Goal: Task Accomplishment & Management: Use online tool/utility

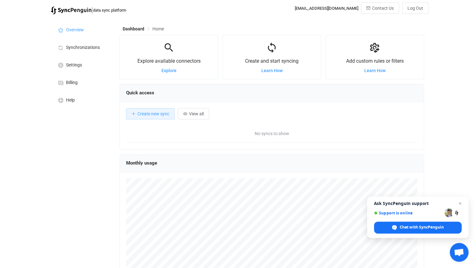
scroll to position [121, 304]
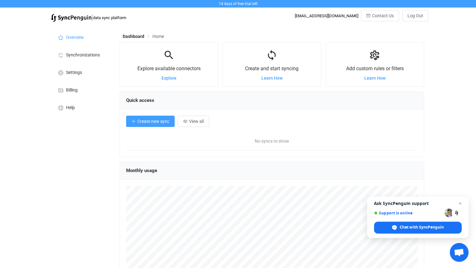
click at [156, 122] on span "Create new sync" at bounding box center [153, 121] width 32 height 5
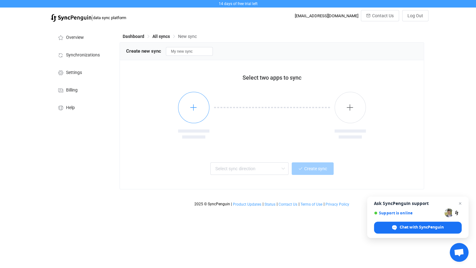
click at [199, 112] on button "button" at bounding box center [193, 107] width 31 height 31
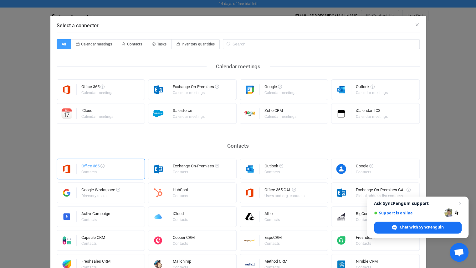
click at [111, 166] on div "Office 365 Contacts" at bounding box center [101, 168] width 89 height 21
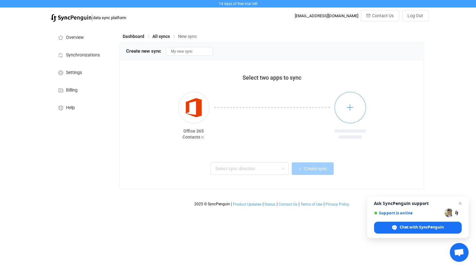
click at [349, 111] on icon "button" at bounding box center [350, 107] width 8 height 8
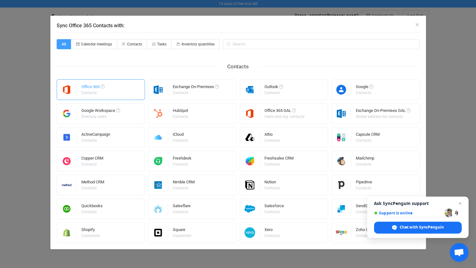
click at [119, 92] on div "Office 365 Contacts" at bounding box center [101, 89] width 89 height 21
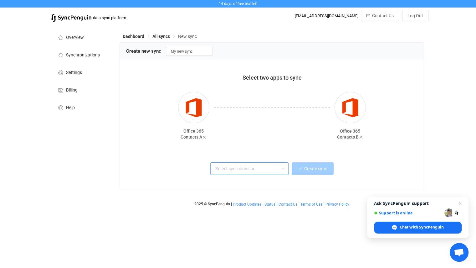
click at [249, 169] on input "text" at bounding box center [249, 168] width 78 height 13
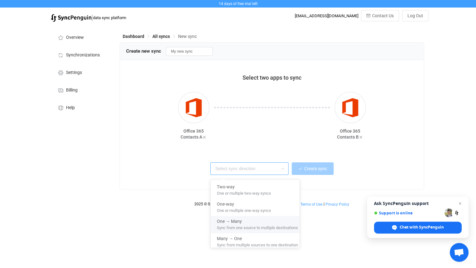
click at [258, 227] on span "Sync from one source to multiple destinations" at bounding box center [257, 226] width 81 height 7
type input "One → Many"
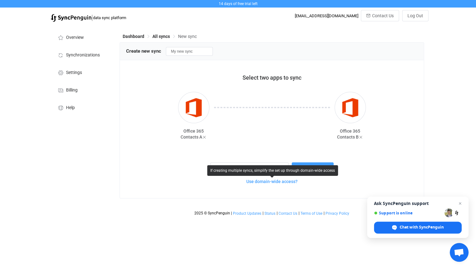
click at [277, 182] on span "Use domain-wide access?" at bounding box center [271, 181] width 51 height 5
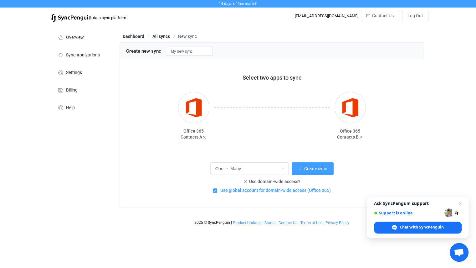
click at [273, 192] on span "Use global account for domain-wide access (Office 365)" at bounding box center [274, 190] width 114 height 6
click at [217, 188] on input "Use global account for domain-wide access (Office 365)" at bounding box center [217, 188] width 0 height 0
click at [271, 191] on span "Use global account for domain-wide access (Office 365)" at bounding box center [274, 190] width 114 height 6
click at [217, 188] on input "Use global account for domain-wide access (Office 365)" at bounding box center [217, 188] width 0 height 0
click at [310, 171] on span "Create sync" at bounding box center [315, 168] width 23 height 5
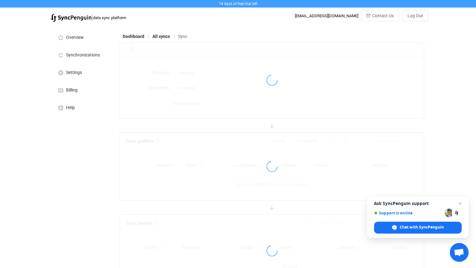
type input "A → B (one to many)"
type input "10 minutes"
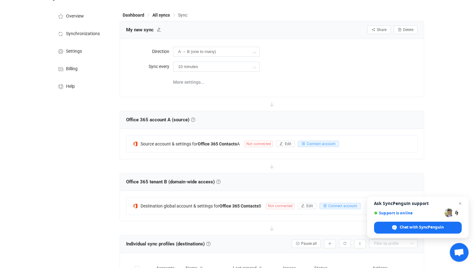
scroll to position [21, 0]
click at [223, 144] on b "Office 365 Contacts" at bounding box center [217, 143] width 39 height 5
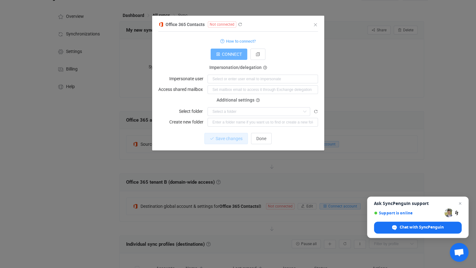
click at [234, 53] on span "CONNECT" at bounding box center [232, 54] width 20 height 5
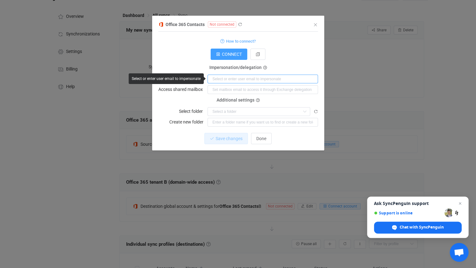
click at [239, 80] on input "dialog" at bounding box center [262, 78] width 110 height 9
click at [235, 89] on input "dialog" at bounding box center [262, 89] width 110 height 9
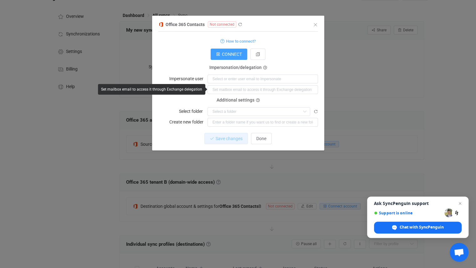
click at [235, 98] on span "Additional settings" at bounding box center [236, 100] width 38 height 5
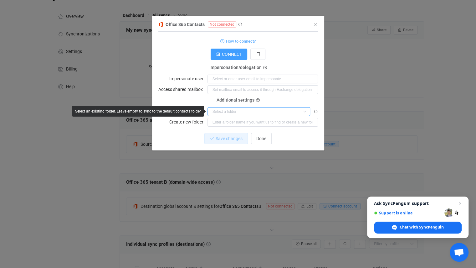
click at [231, 110] on input "dialog" at bounding box center [258, 111] width 103 height 9
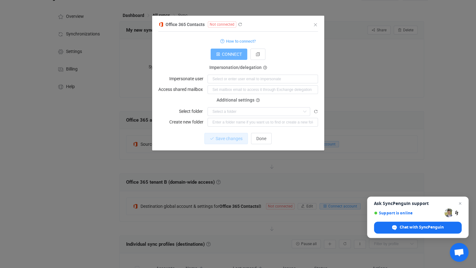
click at [233, 53] on span "CONNECT" at bounding box center [232, 54] width 20 height 5
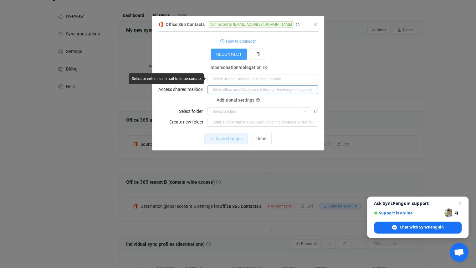
click at [240, 87] on input "dialog" at bounding box center [262, 89] width 110 height 9
click at [242, 74] on input "dialog" at bounding box center [262, 78] width 110 height 9
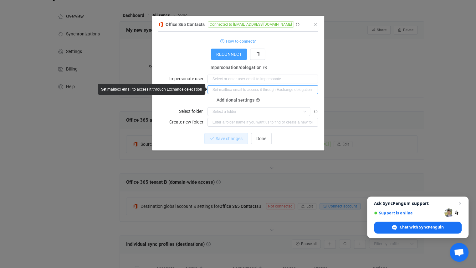
click at [236, 87] on input "dialog" at bounding box center [262, 89] width 110 height 9
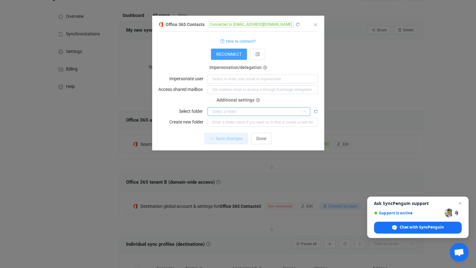
click at [258, 110] on input "dialog" at bounding box center [258, 111] width 103 height 9
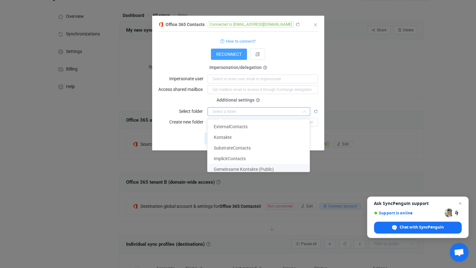
click at [239, 170] on span "Gemeinsame Kontakte (Public)" at bounding box center [244, 168] width 60 height 5
type input "Gemeinsame Kontakte (Public)"
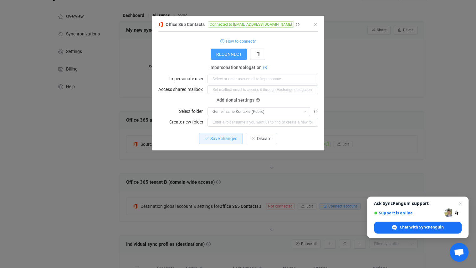
click at [263, 66] on icon "dialog" at bounding box center [265, 68] width 4 height 4
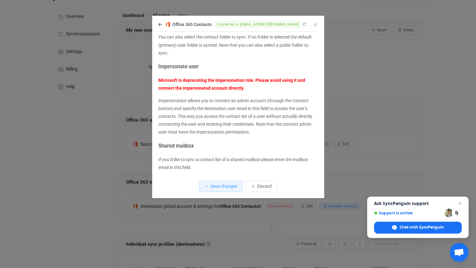
scroll to position [0, 0]
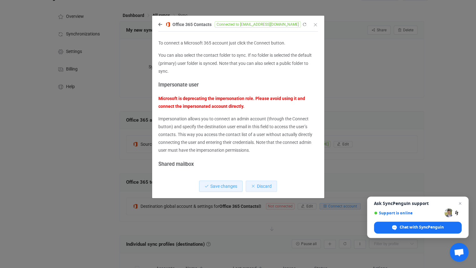
click at [255, 186] on button "Discard" at bounding box center [261, 185] width 31 height 11
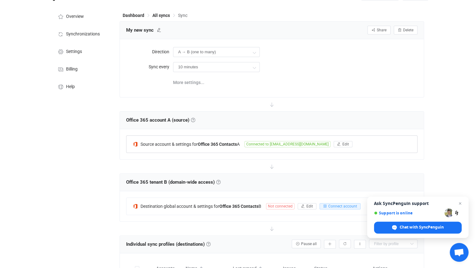
click at [272, 144] on span "Connected to [EMAIL_ADDRESS][DOMAIN_NAME]" at bounding box center [287, 144] width 86 height 6
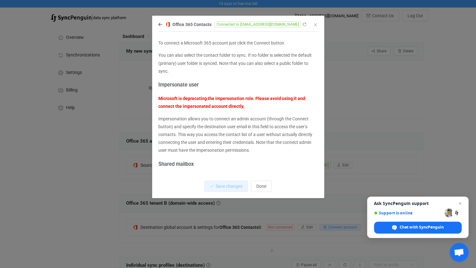
scroll to position [18, 0]
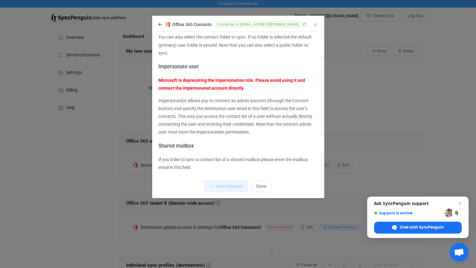
click at [157, 23] on div "Office 365 Contacts Connected to [EMAIL_ADDRESS][DOMAIN_NAME] To connect a Micr…" at bounding box center [238, 108] width 172 height 177
click at [160, 24] on icon "dialog" at bounding box center [160, 24] width 4 height 4
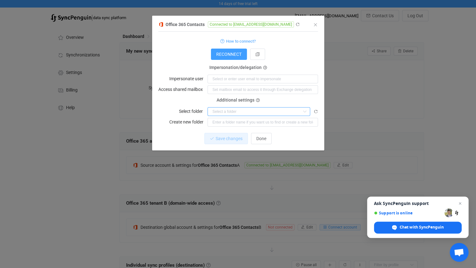
click at [229, 112] on input "dialog" at bounding box center [258, 111] width 103 height 9
click at [265, 115] on form "How to connect? Connection type Connection type As an application Using an impe…" at bounding box center [238, 81] width 160 height 89
click at [300, 114] on input "dialog" at bounding box center [258, 111] width 103 height 9
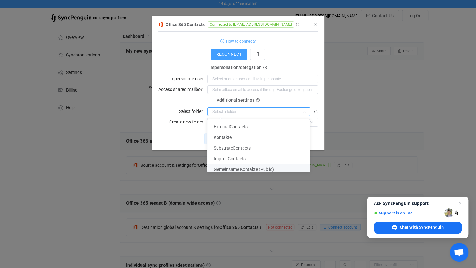
click at [249, 167] on span "Gemeinsame Kontakte (Public)" at bounding box center [244, 168] width 60 height 5
type input "Gemeinsame Kontakte (Public)"
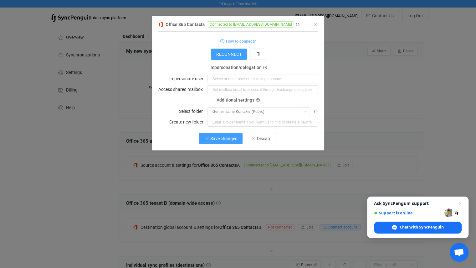
click at [233, 139] on span "Save changes" at bounding box center [223, 138] width 27 height 5
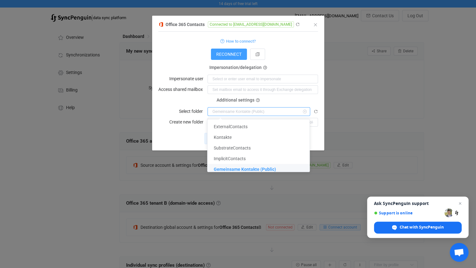
click at [249, 109] on input "dialog" at bounding box center [258, 111] width 103 height 9
click at [253, 98] on span "Additional settings" at bounding box center [236, 100] width 38 height 5
type input "Gemeinsame Kontakte (Public)"
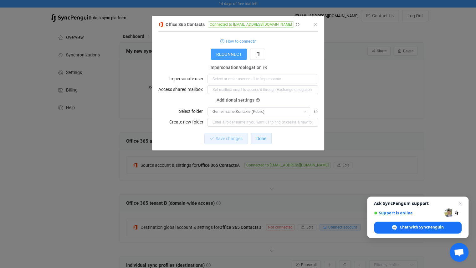
click at [263, 140] on button "Done" at bounding box center [261, 138] width 21 height 11
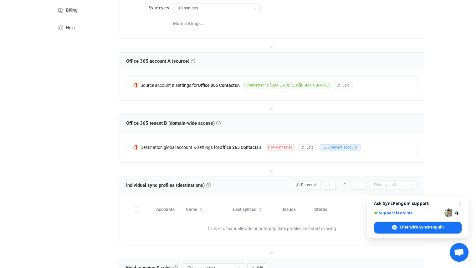
scroll to position [80, 0]
click at [258, 145] on b "Office 365 Contacts" at bounding box center [238, 146] width 39 height 5
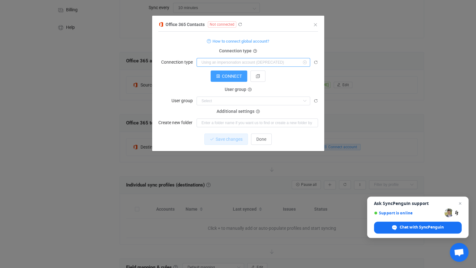
click at [234, 61] on input "dialog" at bounding box center [253, 62] width 114 height 9
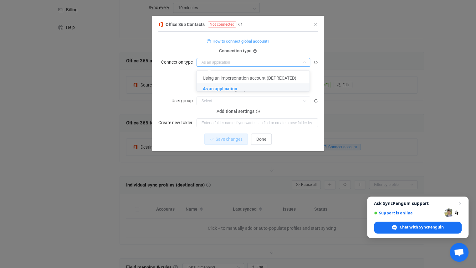
click at [180, 75] on div "CONNECT" at bounding box center [238, 75] width 160 height 11
type input "As an application"
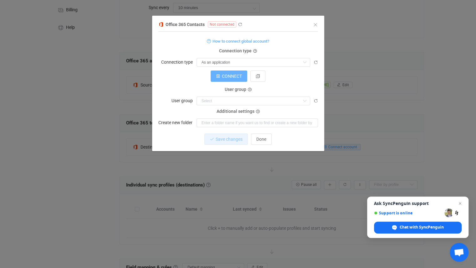
click at [235, 77] on span "CONNECT" at bounding box center [232, 76] width 20 height 5
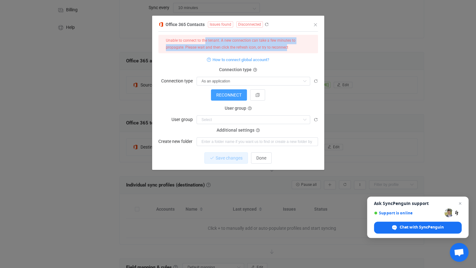
drag, startPoint x: 205, startPoint y: 39, endPoint x: 286, endPoint y: 48, distance: 81.9
click at [286, 48] on div "Unable to connect to the tenant. A new connection can take a few minutes to pro…" at bounding box center [238, 43] width 145 height 13
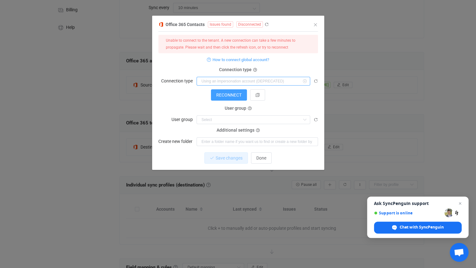
click at [236, 78] on input "dialog" at bounding box center [253, 81] width 114 height 9
click at [217, 109] on span "As an application" at bounding box center [220, 107] width 34 height 5
type input "As an application"
click at [252, 61] on span "How to connect global account?" at bounding box center [240, 59] width 57 height 7
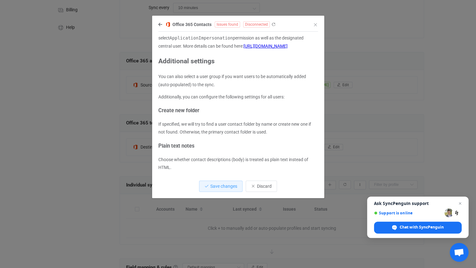
scroll to position [193, 0]
click at [161, 27] on div "Office 365 Contacts Issues found Disconnected" at bounding box center [234, 24] width 153 height 8
click at [160, 24] on icon "dialog" at bounding box center [160, 24] width 4 height 4
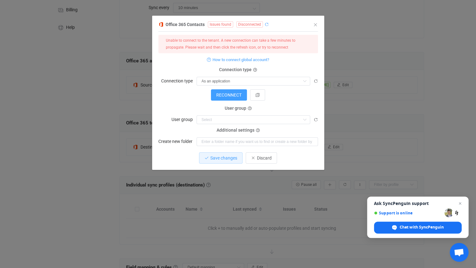
click at [266, 25] on icon "dialog" at bounding box center [266, 24] width 4 height 4
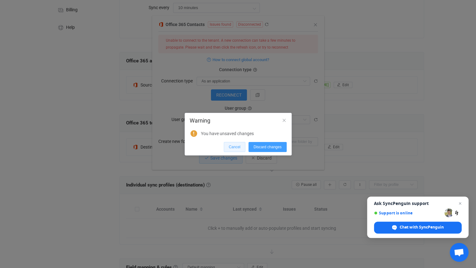
click at [240, 147] on span "Cancel" at bounding box center [235, 147] width 12 height 4
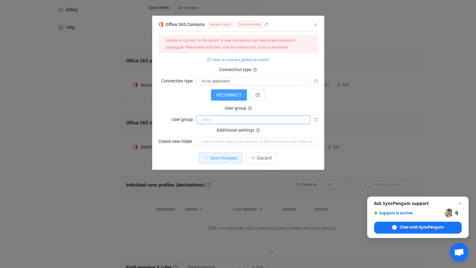
click at [243, 121] on input "dialog" at bounding box center [253, 119] width 114 height 9
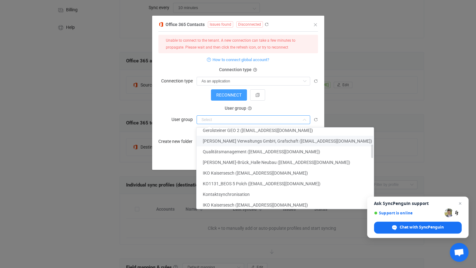
scroll to position [100, 0]
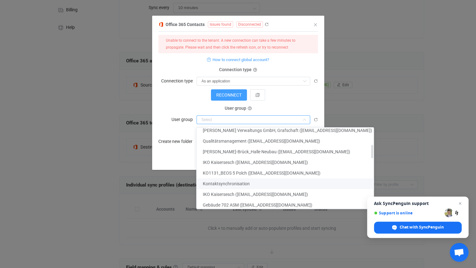
click at [240, 181] on span "Kontaktsynchronisation" at bounding box center [226, 183] width 47 height 5
type input "Kontaktsynchronisation"
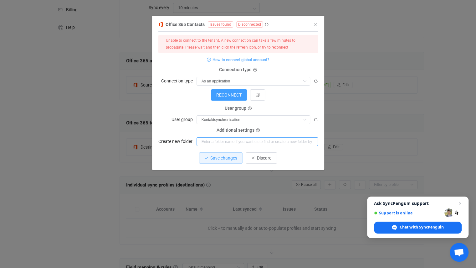
click at [226, 141] on input "dialog" at bounding box center [256, 141] width 121 height 9
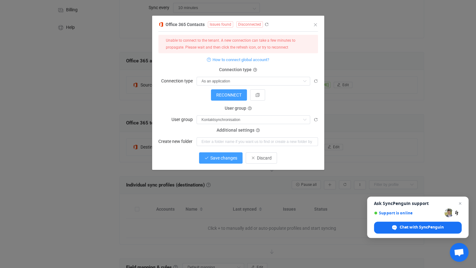
click at [232, 157] on span "Save changes" at bounding box center [223, 157] width 27 height 5
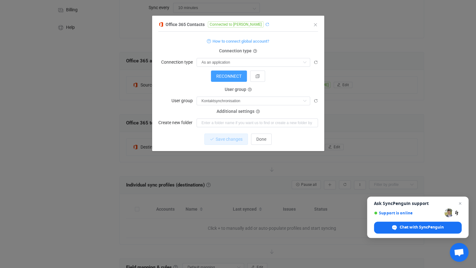
click at [265, 24] on icon "dialog" at bounding box center [267, 24] width 4 height 4
click at [265, 138] on span "Done" at bounding box center [261, 138] width 10 height 5
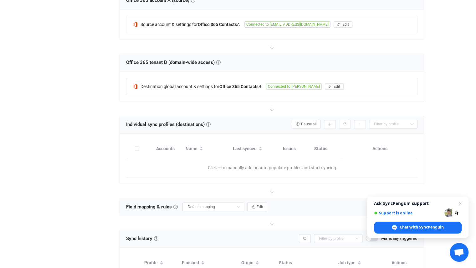
scroll to position [141, 0]
click at [211, 122] on link at bounding box center [208, 124] width 4 height 4
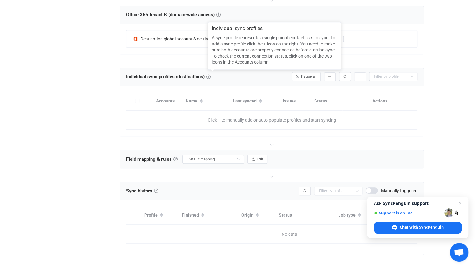
scroll to position [198, 0]
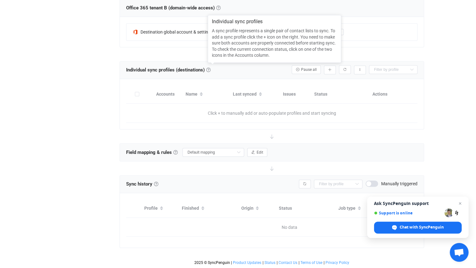
click at [200, 164] on div at bounding box center [272, 168] width 304 height 14
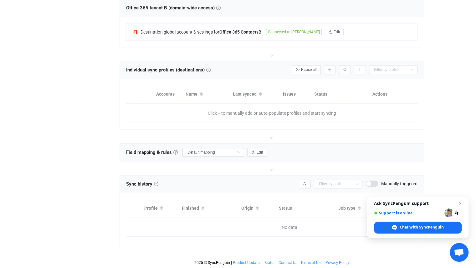
click at [461, 202] on span "Close chat" at bounding box center [460, 203] width 8 height 8
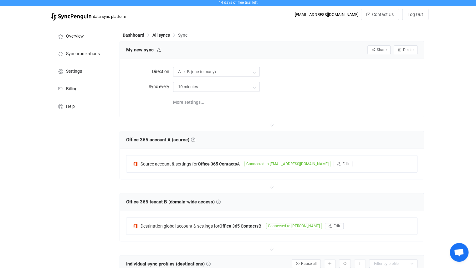
scroll to position [0, 0]
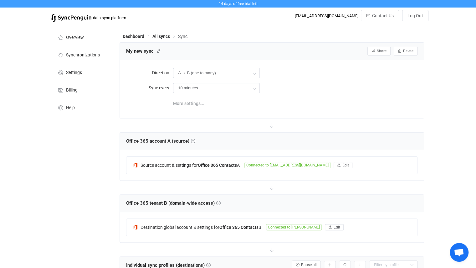
click at [193, 102] on span "More settings..." at bounding box center [188, 103] width 31 height 13
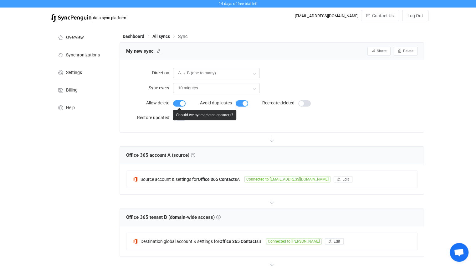
click at [181, 102] on span at bounding box center [179, 103] width 13 height 6
click at [179, 103] on span at bounding box center [179, 103] width 13 height 6
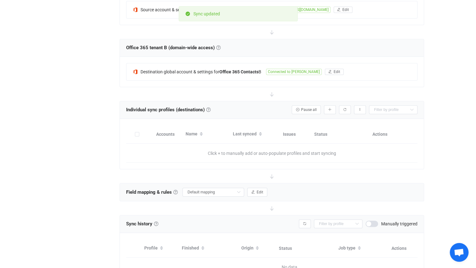
scroll to position [212, 0]
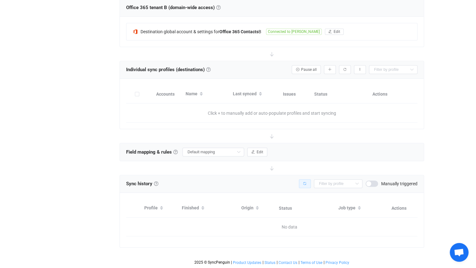
click at [305, 181] on button "button" at bounding box center [305, 183] width 12 height 9
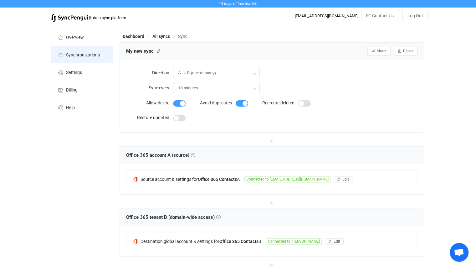
click at [98, 55] on span "Synchronizations" at bounding box center [83, 55] width 34 height 5
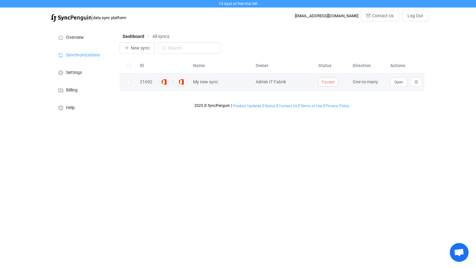
click at [334, 81] on span "Paused" at bounding box center [328, 82] width 20 height 9
click at [398, 81] on span "Open" at bounding box center [398, 82] width 9 height 4
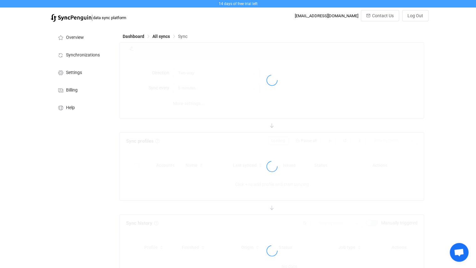
type input "A → B (one to many)"
type input "10 minutes"
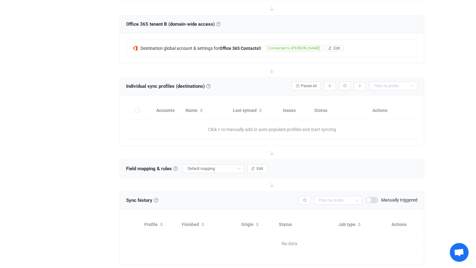
scroll to position [178, 0]
click at [209, 84] on link at bounding box center [208, 86] width 4 height 4
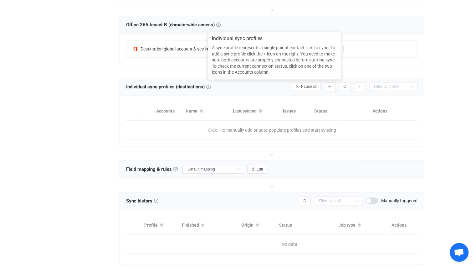
click at [215, 87] on div "Individual sync profiles (destinations) Sync profiles" at bounding box center [170, 86] width 89 height 9
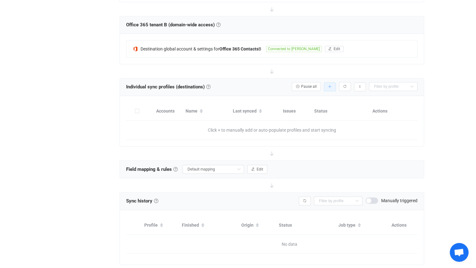
click at [327, 87] on button "button" at bounding box center [330, 86] width 12 height 9
click at [313, 87] on span "Pause all" at bounding box center [309, 86] width 16 height 4
click at [311, 84] on span "Resume" at bounding box center [309, 86] width 13 height 4
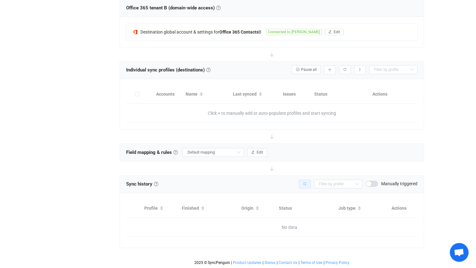
click at [305, 182] on icon "button" at bounding box center [305, 184] width 4 height 4
click at [374, 180] on span at bounding box center [371, 183] width 13 height 6
click at [310, 179] on button "button" at bounding box center [305, 183] width 12 height 9
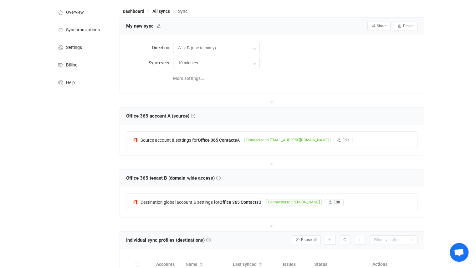
scroll to position [0, 0]
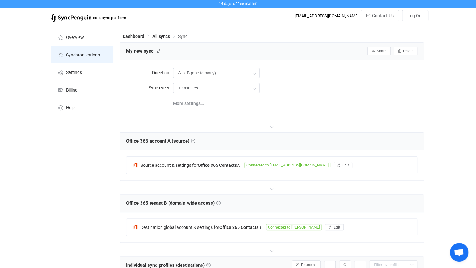
click at [78, 55] on span "Synchronizations" at bounding box center [83, 55] width 34 height 5
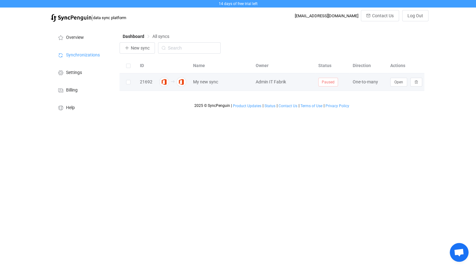
click at [324, 84] on span "Paused" at bounding box center [328, 82] width 20 height 9
click at [398, 80] on span "Open" at bounding box center [398, 82] width 9 height 4
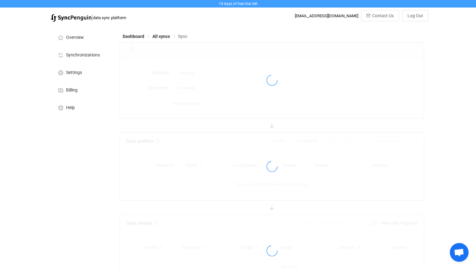
type input "A → B (one to many)"
type input "10 minutes"
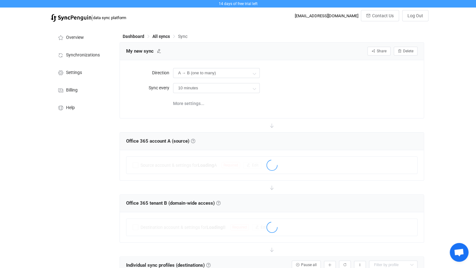
scroll to position [198, 0]
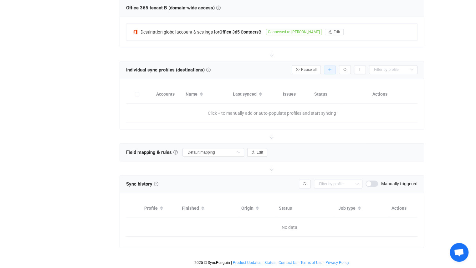
click at [331, 68] on icon "button" at bounding box center [330, 70] width 4 height 4
click at [319, 84] on li "Add manually…" at bounding box center [307, 84] width 53 height 11
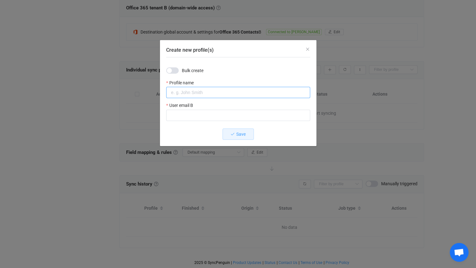
click at [234, 94] on input "Create new profile(s)" at bounding box center [238, 92] width 144 height 11
click at [175, 71] on span "Create new profile(s)" at bounding box center [172, 70] width 13 height 6
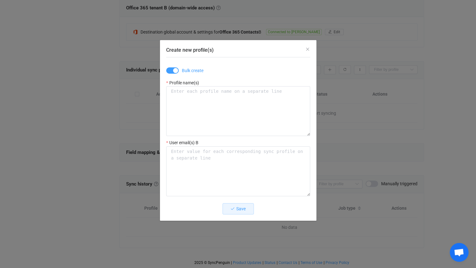
click at [174, 71] on span "Create new profile(s)" at bounding box center [172, 70] width 13 height 6
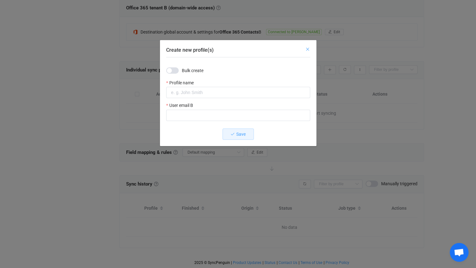
click at [309, 47] on icon "Close" at bounding box center [307, 49] width 5 height 5
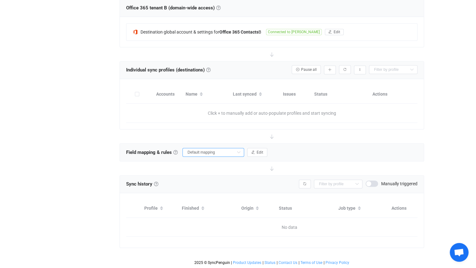
click at [225, 148] on input "Default mapping" at bounding box center [213, 152] width 62 height 9
click at [258, 150] on button "Edit" at bounding box center [257, 152] width 20 height 9
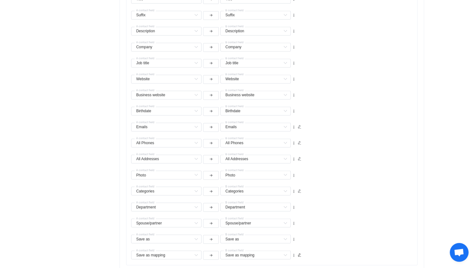
scroll to position [687, 0]
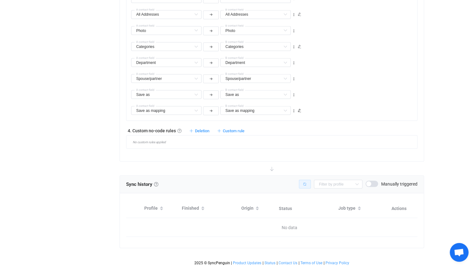
click at [304, 181] on button "button" at bounding box center [305, 183] width 12 height 9
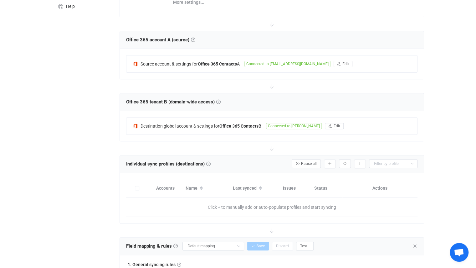
scroll to position [145, 0]
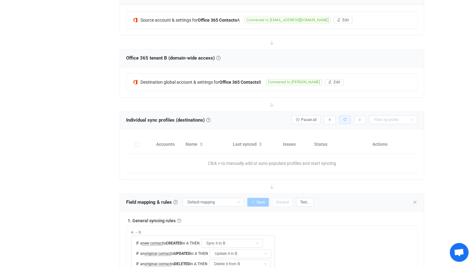
click at [346, 118] on icon "button" at bounding box center [345, 120] width 4 height 4
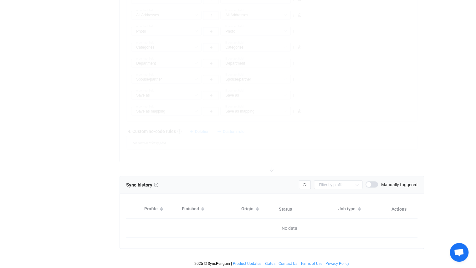
scroll to position [687, 0]
click at [310, 180] on button "button" at bounding box center [305, 183] width 12 height 9
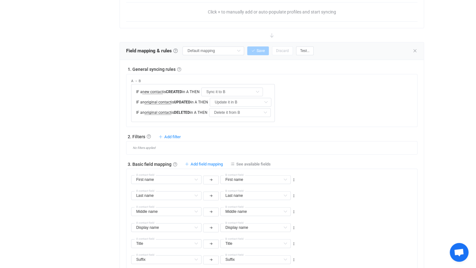
scroll to position [298, 0]
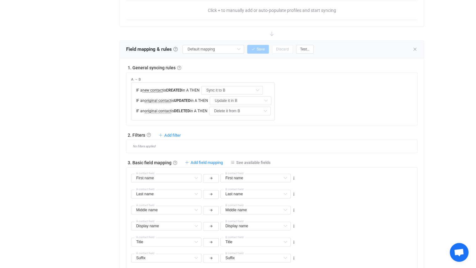
click at [304, 47] on span "Test…" at bounding box center [304, 49] width 9 height 4
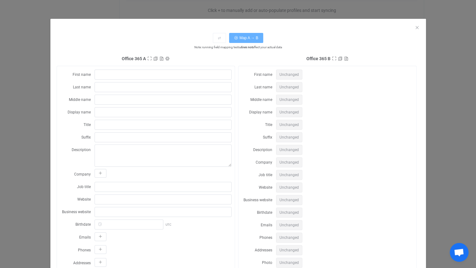
click at [240, 38] on span "Map A → B" at bounding box center [248, 38] width 19 height 4
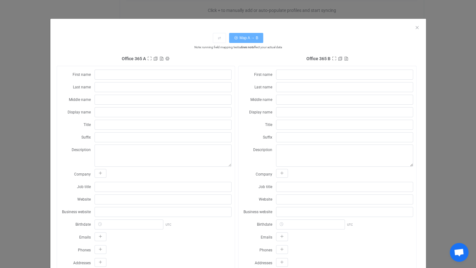
click at [245, 38] on span "Map A → B" at bounding box center [248, 38] width 19 height 4
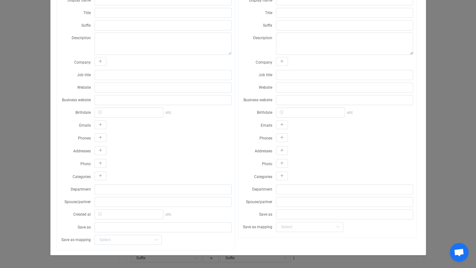
scroll to position [0, 0]
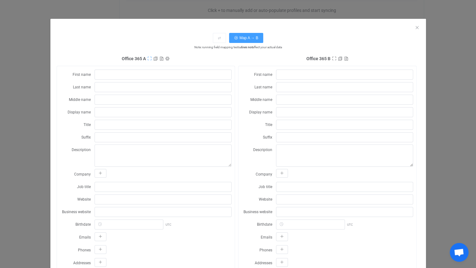
click at [148, 59] on icon "dialog" at bounding box center [149, 58] width 4 height 4
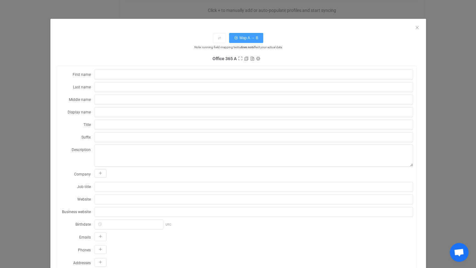
click at [229, 58] on h4 "Office 365 A Sync account ID 0 Sync account name Origin A A B Operation type Up…" at bounding box center [237, 59] width 360 height 8
click at [245, 58] on icon "dialog" at bounding box center [246, 58] width 4 height 4
click at [251, 59] on icon "dialog" at bounding box center [252, 58] width 4 height 4
click at [254, 60] on span "Sync account ID 0 Sync account name Origin A A B Operation type Update Update I…" at bounding box center [257, 58] width 6 height 5
click at [256, 60] on icon "dialog" at bounding box center [258, 58] width 4 height 4
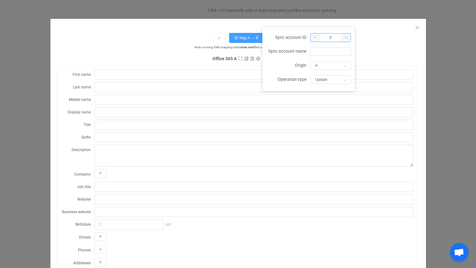
click at [347, 37] on icon at bounding box center [345, 37] width 3 height 3
click at [315, 38] on icon at bounding box center [314, 37] width 3 height 3
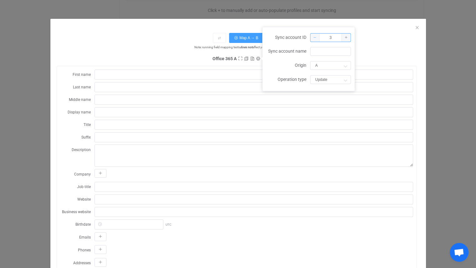
click at [315, 38] on icon at bounding box center [314, 37] width 3 height 3
type input "0"
click at [392, 30] on div "⇄ Map A → B Note: running field mapping tests does not affect your actual data …" at bounding box center [238, 197] width 363 height 338
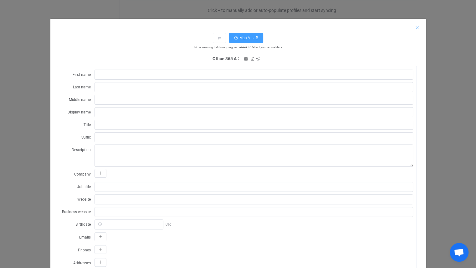
click at [415, 27] on icon "Close" at bounding box center [417, 27] width 5 height 5
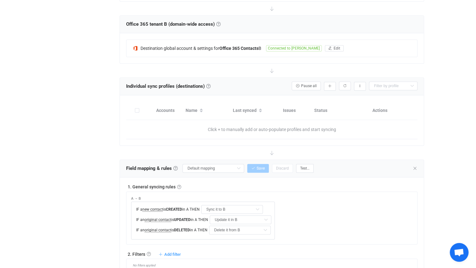
scroll to position [179, 0]
click at [360, 85] on icon "button" at bounding box center [360, 86] width 4 height 4
click at [332, 112] on li "Enable auto-populating…" at bounding box center [328, 112] width 71 height 11
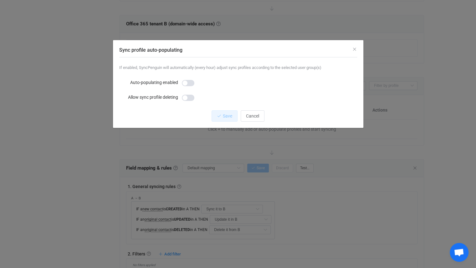
click at [191, 84] on span "Sync profile auto-populating" at bounding box center [188, 83] width 13 height 6
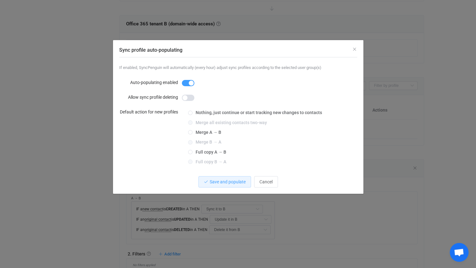
click at [190, 98] on span "Sync profile auto-populating" at bounding box center [188, 97] width 13 height 6
click at [188, 99] on span "Sync profile auto-populating" at bounding box center [188, 97] width 13 height 6
click at [193, 113] on span "Nothing, just continue or start tracking new changes to contacts" at bounding box center [257, 112] width 130 height 5
click at [192, 113] on input "Nothing, just continue or start tracking new changes to contacts" at bounding box center [190, 112] width 4 height 5
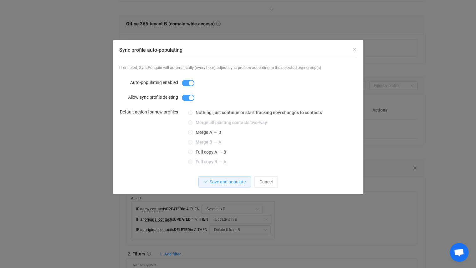
radio input "true"
click at [214, 152] on span "Full copy A → B" at bounding box center [209, 151] width 34 height 5
click at [192, 152] on input "Full copy A → B" at bounding box center [190, 152] width 4 height 5
radio input "true"
radio input "false"
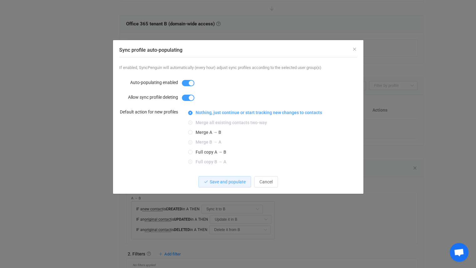
radio input "true"
click at [213, 132] on span "Merge A → B" at bounding box center [206, 132] width 29 height 5
click at [192, 132] on input "Merge A → B" at bounding box center [190, 132] width 4 height 5
radio input "true"
radio input "false"
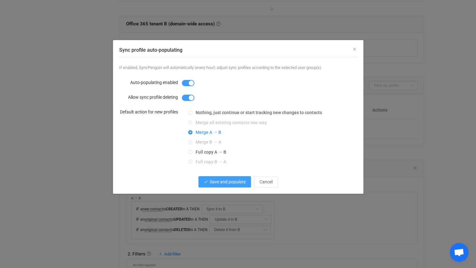
click at [218, 182] on span "Save and populate" at bounding box center [228, 181] width 36 height 5
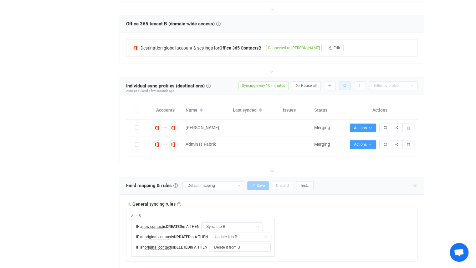
click at [344, 87] on button "button" at bounding box center [345, 85] width 12 height 9
click at [345, 84] on icon "button" at bounding box center [345, 86] width 4 height 4
click at [345, 85] on icon "button" at bounding box center [345, 86] width 4 height 4
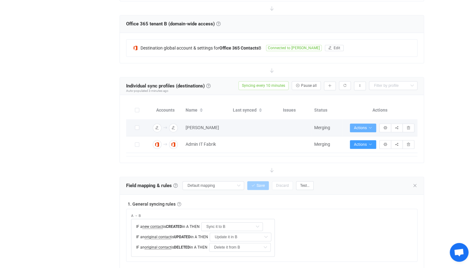
click at [365, 127] on span "Actions" at bounding box center [363, 127] width 18 height 4
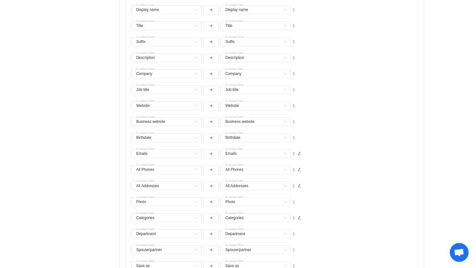
scroll to position [719, 0]
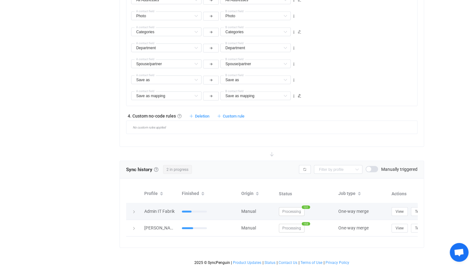
click at [136, 208] on div at bounding box center [133, 211] width 9 height 6
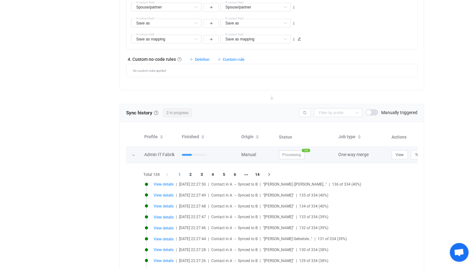
click at [133, 154] on icon at bounding box center [133, 155] width 4 height 4
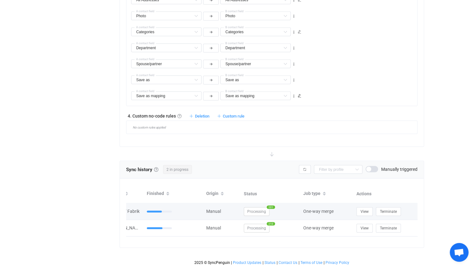
scroll to position [0, 0]
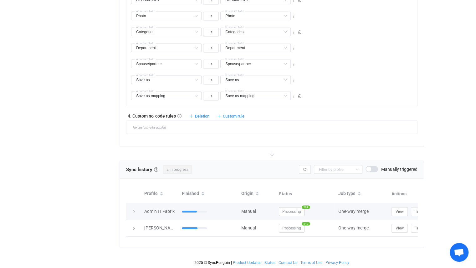
click at [131, 209] on td at bounding box center [133, 211] width 15 height 17
click at [134, 210] on icon at bounding box center [134, 212] width 4 height 4
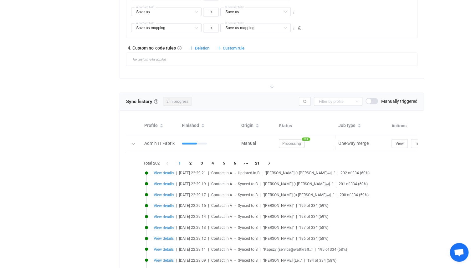
scroll to position [797, 0]
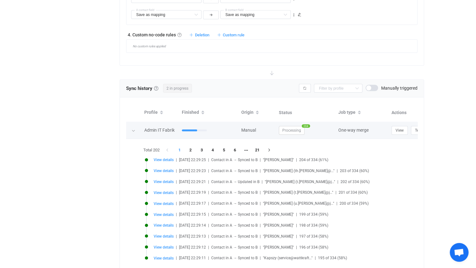
click at [131, 130] on div at bounding box center [133, 130] width 6 height 9
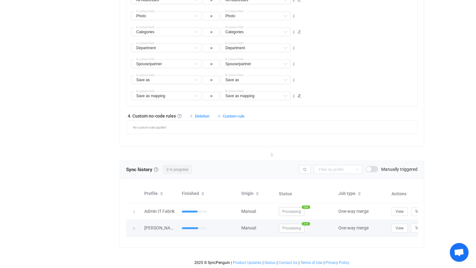
click at [134, 226] on icon at bounding box center [134, 228] width 4 height 4
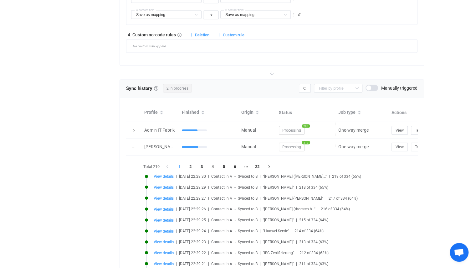
scroll to position [858, 0]
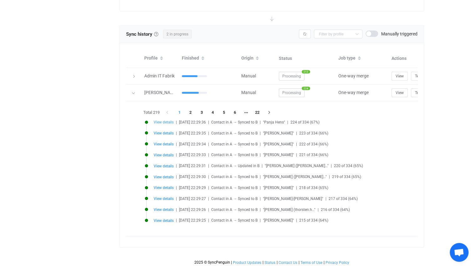
click at [165, 120] on span "View details" at bounding box center [164, 122] width 20 height 4
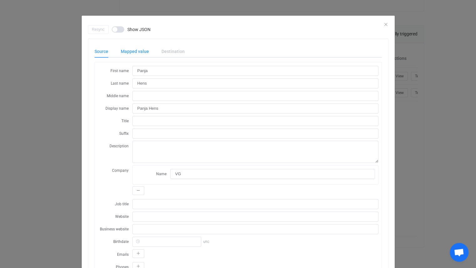
click at [129, 50] on div "Mapped value" at bounding box center [135, 51] width 41 height 13
click at [98, 52] on div "Source" at bounding box center [104, 51] width 20 height 13
click at [119, 54] on div "Mapped value" at bounding box center [135, 51] width 41 height 13
click at [102, 54] on div "Source" at bounding box center [104, 51] width 20 height 13
click at [117, 30] on span "dialog" at bounding box center [118, 29] width 13 height 6
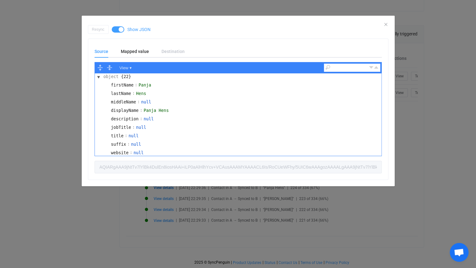
click at [118, 29] on span "dialog" at bounding box center [118, 29] width 13 height 6
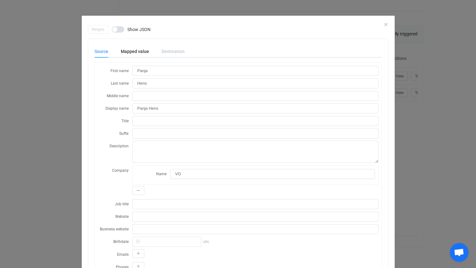
click at [383, 26] on div "Resync Show JSON" at bounding box center [238, 29] width 300 height 9
click at [383, 25] on icon "Close" at bounding box center [385, 24] width 5 height 5
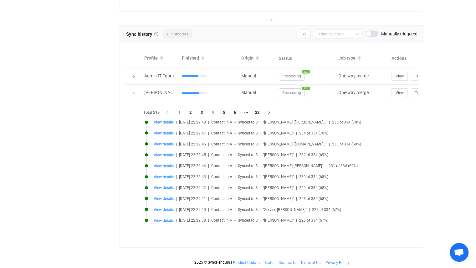
scroll to position [821, 0]
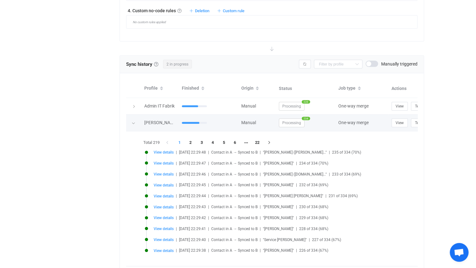
click at [132, 121] on icon at bounding box center [133, 123] width 4 height 4
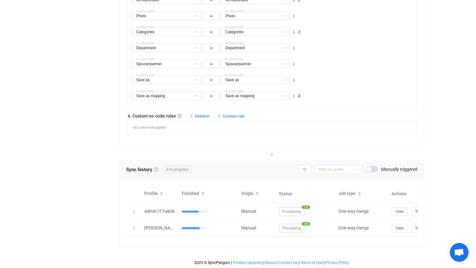
click at [158, 167] on link at bounding box center [156, 169] width 4 height 4
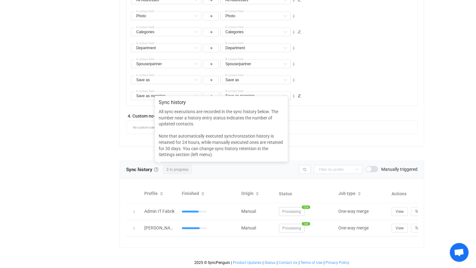
click at [214, 166] on div "Sync history History 2 in progress [PERSON_NAME] Admin IT Fabrik Manually trigg…" at bounding box center [271, 169] width 291 height 9
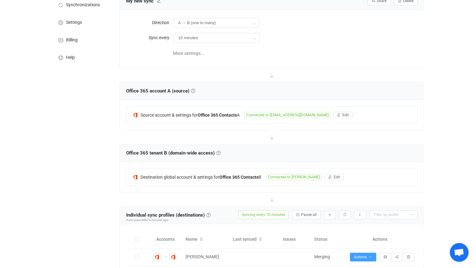
scroll to position [0, 0]
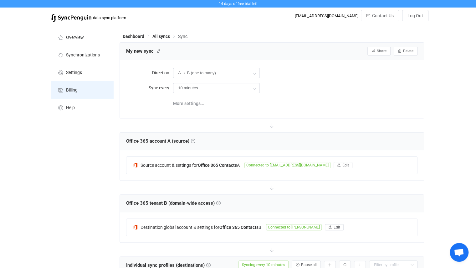
click at [76, 89] on span "Billing" at bounding box center [72, 90] width 12 height 5
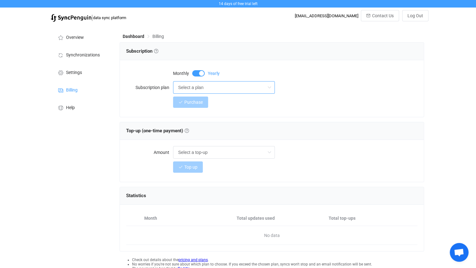
click at [202, 92] on input "Select a plan" at bounding box center [224, 87] width 102 height 13
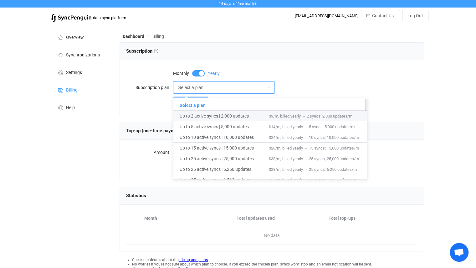
click at [215, 115] on span "Up to 2 active syncs | 2,000 updates" at bounding box center [224, 115] width 89 height 11
type input "Up to 2 active syncs | 2,000 updates"
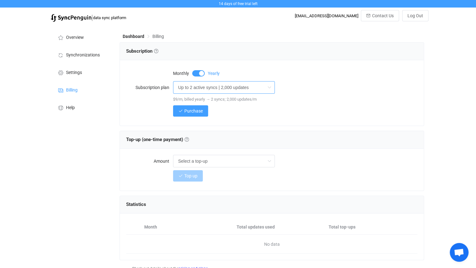
click at [233, 89] on input "Up to 2 active syncs | 2,000 updates" at bounding box center [224, 87] width 102 height 13
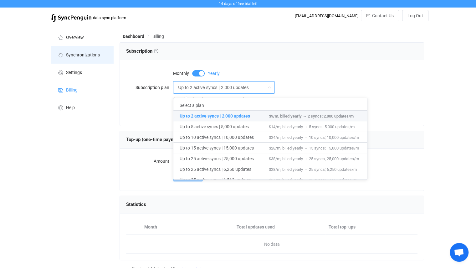
click at [95, 55] on span "Synchronizations" at bounding box center [83, 55] width 34 height 5
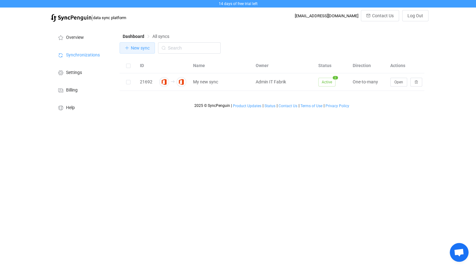
click at [133, 45] on button "New sync" at bounding box center [137, 47] width 35 height 11
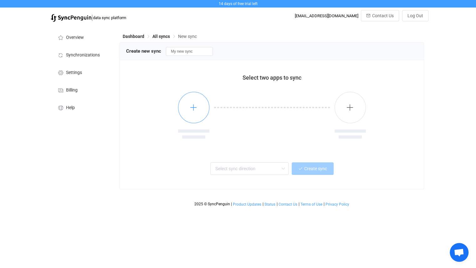
click at [196, 107] on icon "button" at bounding box center [194, 107] width 8 height 8
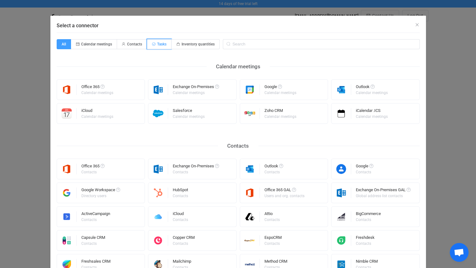
click at [160, 44] on span "Tasks" at bounding box center [161, 44] width 9 height 4
click at [153, 44] on input "Tasks" at bounding box center [151, 42] width 4 height 4
radio input "true"
radio input "false"
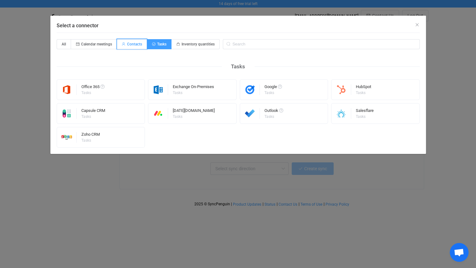
click at [130, 42] on span "Contacts" at bounding box center [134, 44] width 15 height 4
click at [123, 42] on input "Contacts" at bounding box center [121, 42] width 4 height 4
radio input "true"
radio input "false"
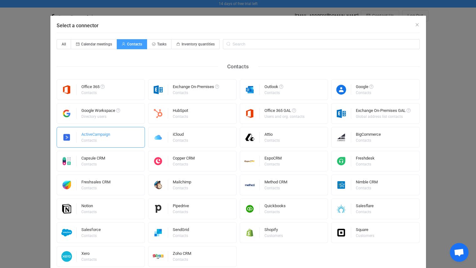
scroll to position [21, 0]
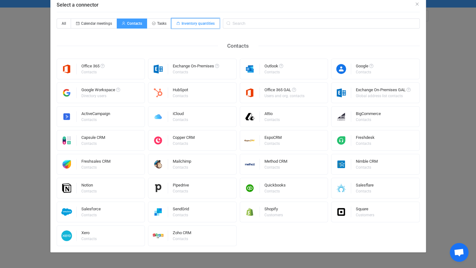
click at [193, 26] on span "Inventory quantities" at bounding box center [195, 23] width 48 height 10
click at [177, 23] on input "Inventory quantities" at bounding box center [175, 21] width 4 height 4
radio input "true"
radio input "false"
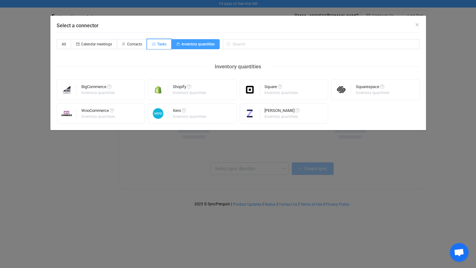
click at [161, 43] on span "Tasks" at bounding box center [161, 44] width 9 height 4
click at [153, 43] on input "Tasks" at bounding box center [151, 42] width 4 height 4
radio input "true"
radio input "false"
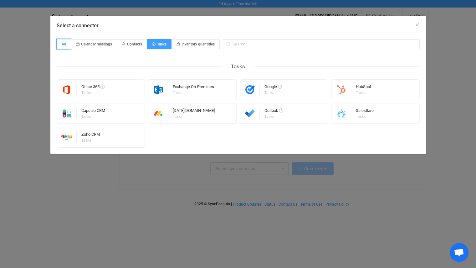
click at [67, 45] on span "All" at bounding box center [64, 44] width 14 height 10
click at [62, 44] on input "All" at bounding box center [60, 42] width 4 height 4
radio input "true"
radio input "false"
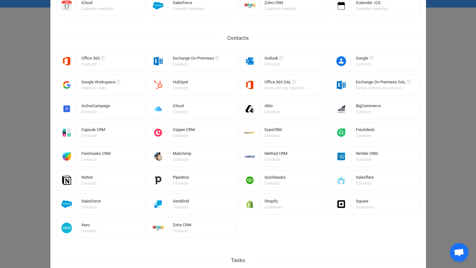
scroll to position [107, 0]
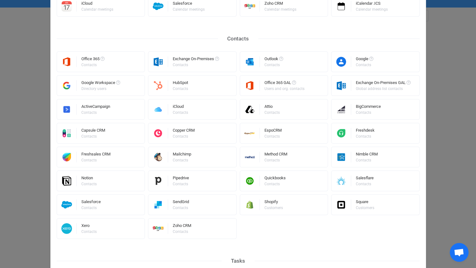
click at [298, 237] on div "Office 365 Contacts Exchange On-Premises Contacts Outlook Contacts Google Conta…" at bounding box center [238, 144] width 363 height 187
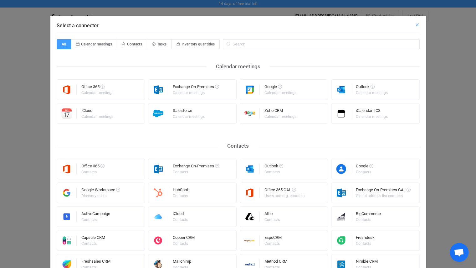
click at [415, 23] on icon "Close" at bounding box center [417, 24] width 5 height 5
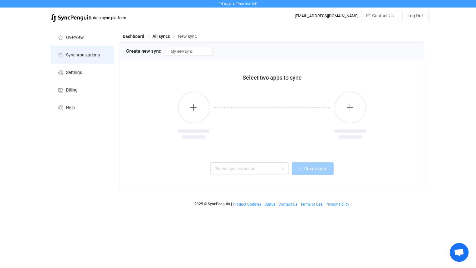
click at [95, 54] on span "Synchronizations" at bounding box center [83, 55] width 34 height 5
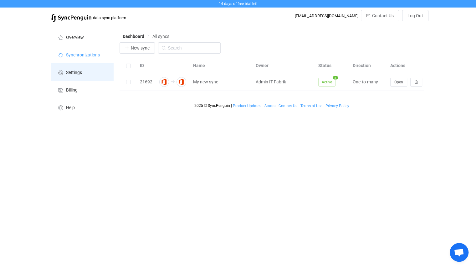
click at [89, 70] on li "Settings" at bounding box center [82, 72] width 63 height 18
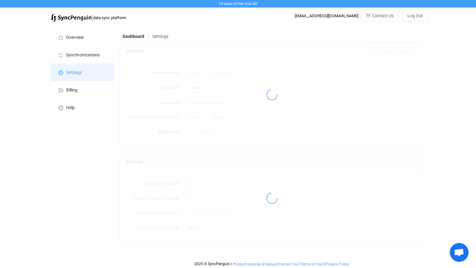
type input "Admin IT Fabrik"
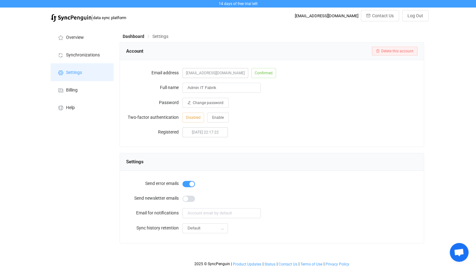
scroll to position [1, 0]
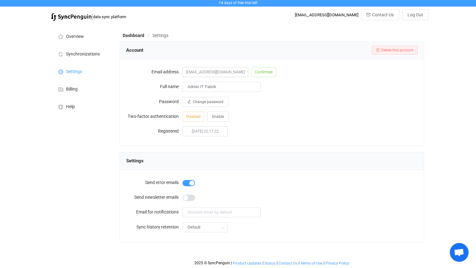
click at [191, 182] on span at bounding box center [188, 183] width 13 height 6
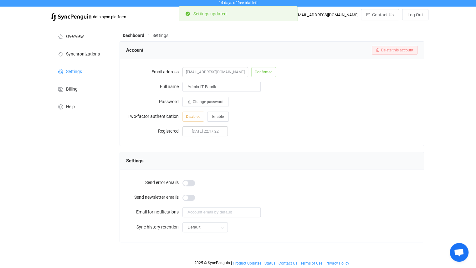
click at [189, 184] on span at bounding box center [188, 183] width 13 height 6
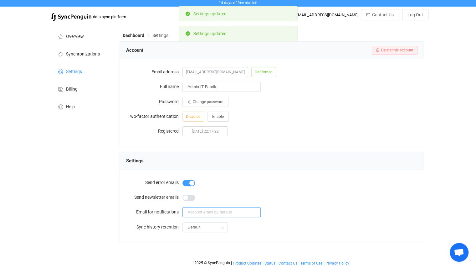
click at [199, 214] on input "text" at bounding box center [221, 212] width 78 height 10
click at [158, 212] on label "Email for notifications" at bounding box center [154, 211] width 56 height 13
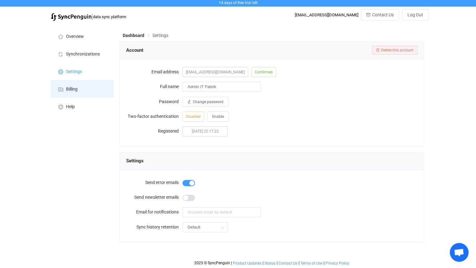
click at [93, 92] on li "Billing" at bounding box center [82, 89] width 63 height 18
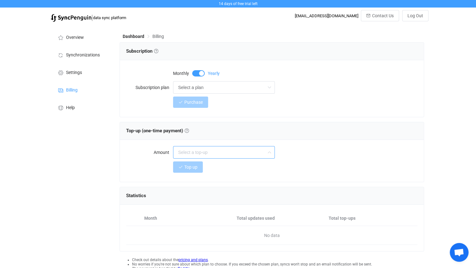
click at [221, 152] on input "text" at bounding box center [224, 152] width 102 height 13
click at [235, 132] on div "Top-up (one-time payment) Top-up (one-time payment) Get additional sync updates…" at bounding box center [271, 130] width 291 height 9
type input "Select a top-up"
click at [207, 87] on input "Select a plan" at bounding box center [224, 87] width 102 height 13
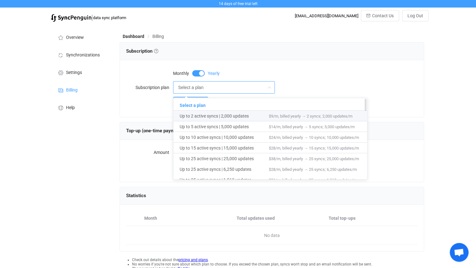
click at [205, 116] on span "Up to 2 active syncs | 2,000 updates" at bounding box center [224, 115] width 89 height 11
type input "Up to 2 active syncs | 2,000 updates"
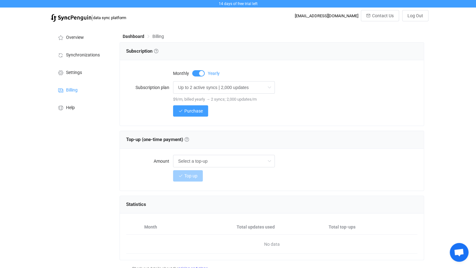
click at [221, 99] on span "$9/m, billed yearly → 2 syncs; 2,000 updates/m" at bounding box center [215, 99] width 84 height 5
click at [186, 112] on span "Purchase" at bounding box center [193, 110] width 18 height 5
click at [342, 16] on div "[EMAIL_ADDRESS][DOMAIN_NAME]" at bounding box center [327, 15] width 64 height 5
click at [79, 74] on span "Settings" at bounding box center [74, 72] width 16 height 5
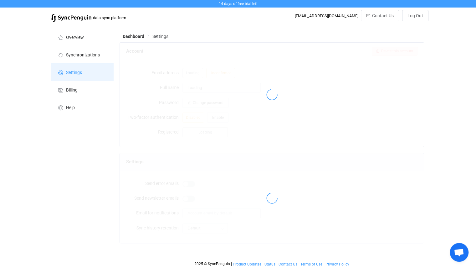
type input "Admin IT Fabrik"
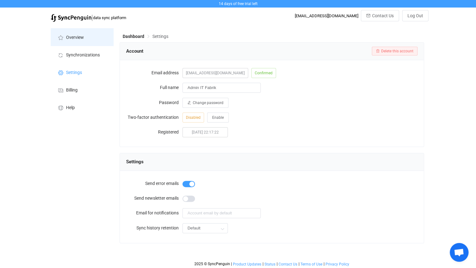
click at [83, 34] on li "Overview" at bounding box center [82, 37] width 63 height 18
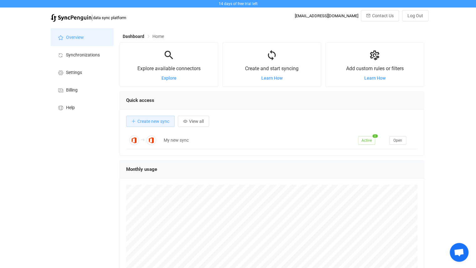
scroll to position [121, 304]
drag, startPoint x: 175, startPoint y: 68, endPoint x: 197, endPoint y: 66, distance: 22.3
click at [197, 66] on span "Explore available connectors" at bounding box center [168, 68] width 63 height 6
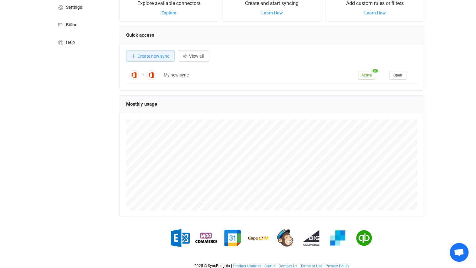
scroll to position [68, 0]
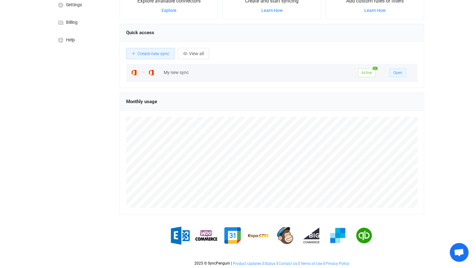
click at [398, 72] on span "Open" at bounding box center [397, 72] width 9 height 4
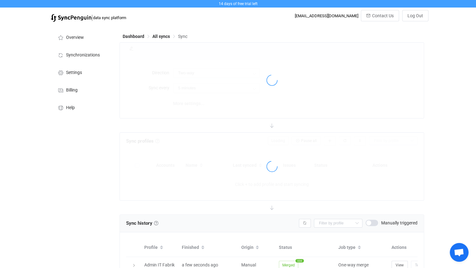
type input "A → B (one to many)"
type input "10 minutes"
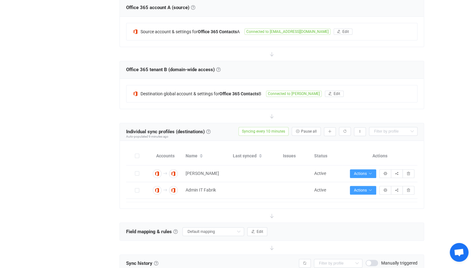
scroll to position [134, 0]
click at [115, 205] on div "Overview Synchronizations Settings Billing Help" at bounding box center [82, 125] width 69 height 469
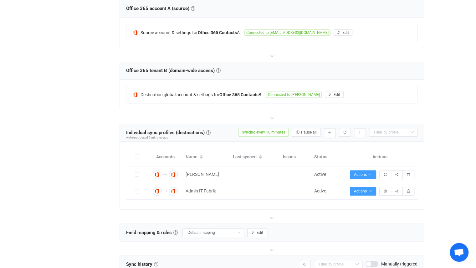
scroll to position [0, 0]
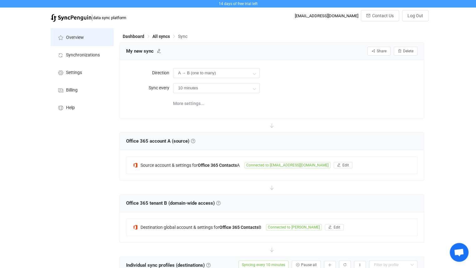
click at [83, 38] on span "Overview" at bounding box center [75, 37] width 18 height 5
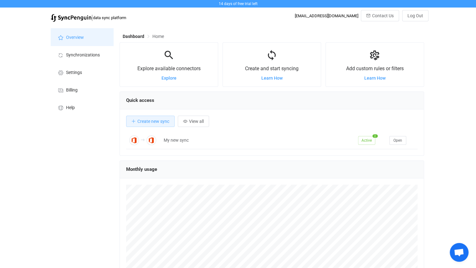
scroll to position [121, 304]
click at [79, 17] on img at bounding box center [71, 18] width 41 height 8
drag, startPoint x: 303, startPoint y: 17, endPoint x: 349, endPoint y: 19, distance: 45.8
click at [349, 19] on div "admin.itfabrik@johann-energie.de Contact Us Log Out" at bounding box center [362, 15] width 134 height 11
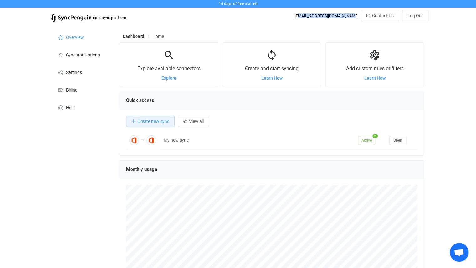
click at [349, 19] on div "admin.itfabrik@johann-energie.de Contact Us Log Out" at bounding box center [362, 15] width 134 height 11
click at [75, 110] on li "Help" at bounding box center [82, 107] width 63 height 18
